Goal: Information Seeking & Learning: Learn about a topic

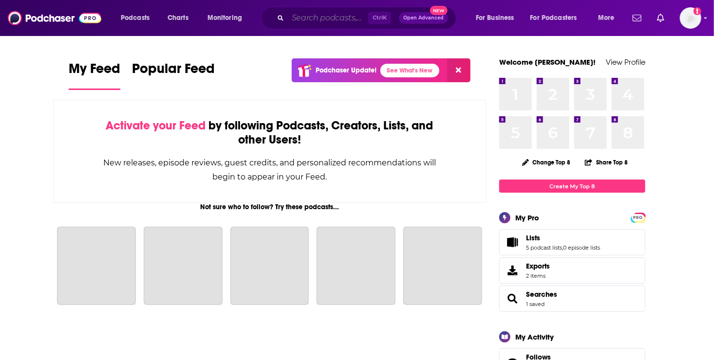
click at [308, 21] on input "Search podcasts, credits, & more..." at bounding box center [328, 18] width 80 height 16
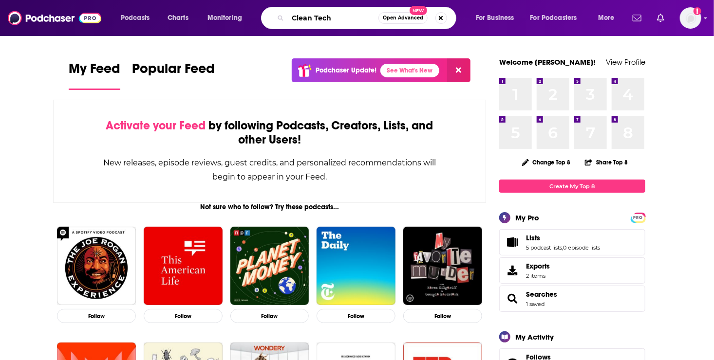
type input "Clean Tech"
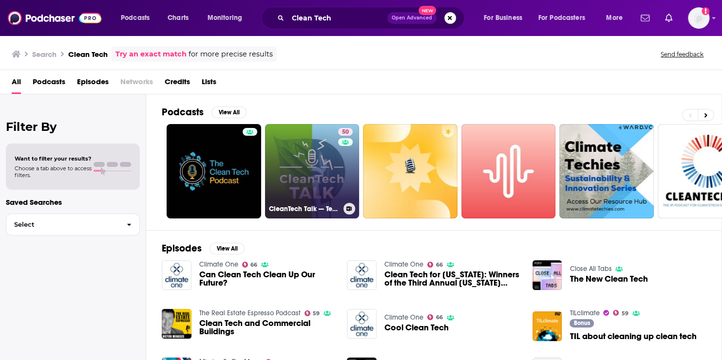
click at [299, 180] on link "50 CleanTech Talk — Tesla, Solar, Battery, Climate, AI, EV, & Other Tech News &…" at bounding box center [312, 171] width 94 height 94
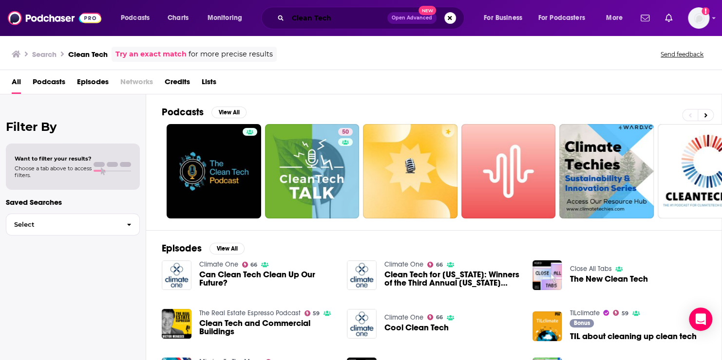
click at [346, 20] on input "Clean Tech" at bounding box center [337, 18] width 99 height 16
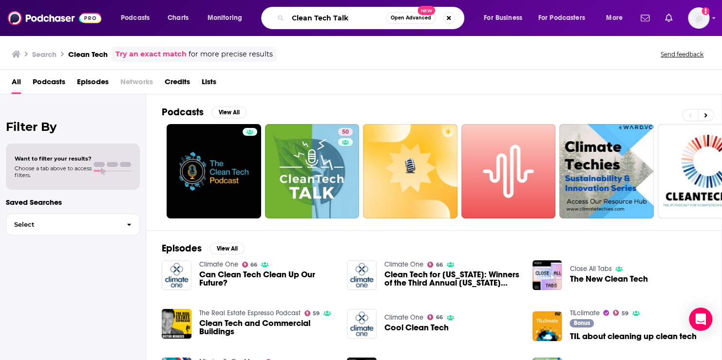
type input "Clean Tech Talk"
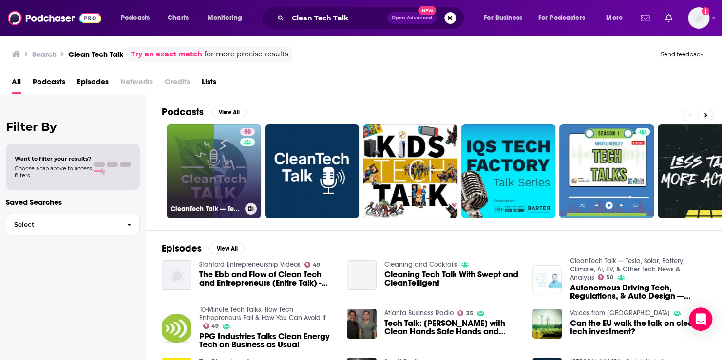
click at [230, 175] on link "50 CleanTech Talk — Tesla, Solar, Battery, Climate, AI, EV, & Other Tech News &…" at bounding box center [214, 171] width 94 height 94
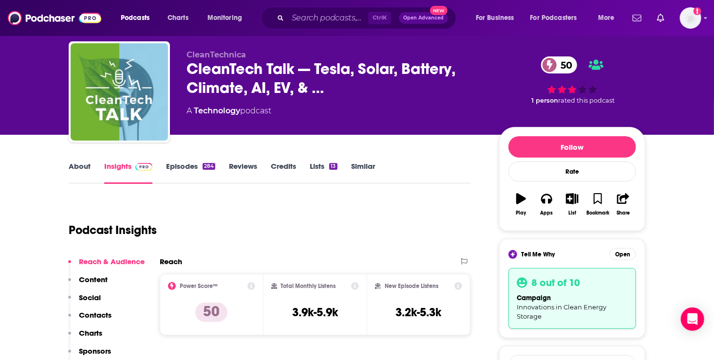
scroll to position [33, 0]
